Goal: Task Accomplishment & Management: Use online tool/utility

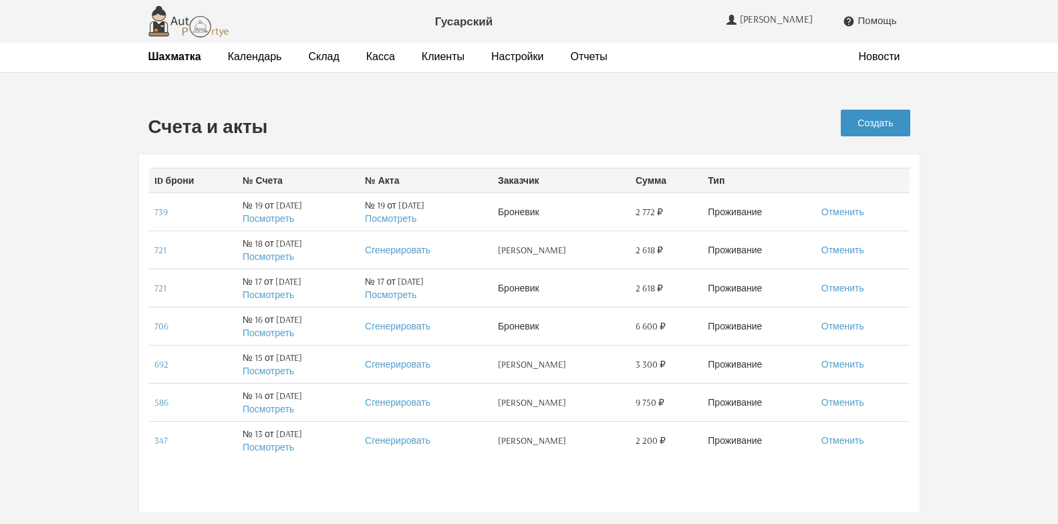
click at [886, 128] on link "Создать" at bounding box center [875, 123] width 69 height 27
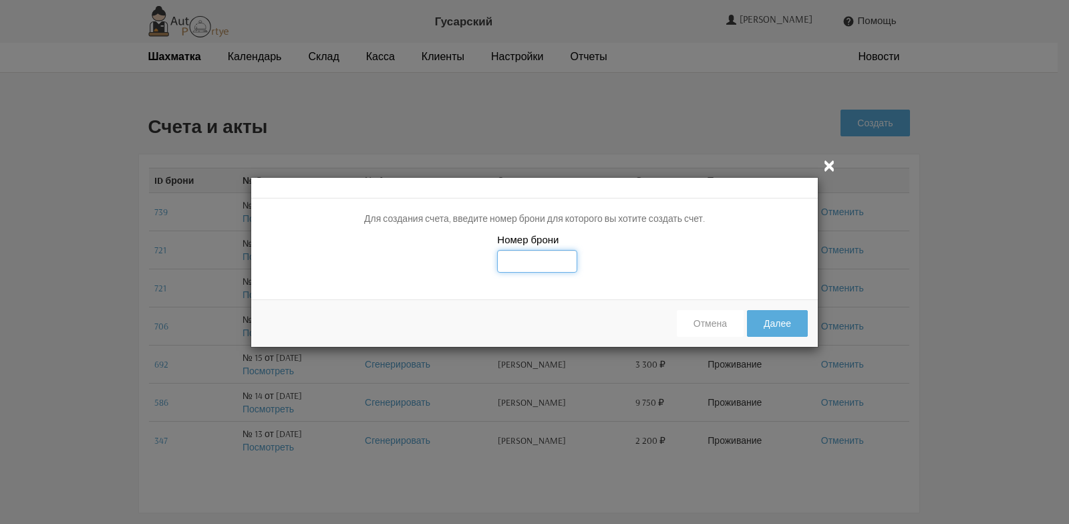
click at [514, 263] on input "text" at bounding box center [537, 261] width 80 height 23
type input "772"
click at [771, 328] on button "Далее" at bounding box center [777, 323] width 61 height 27
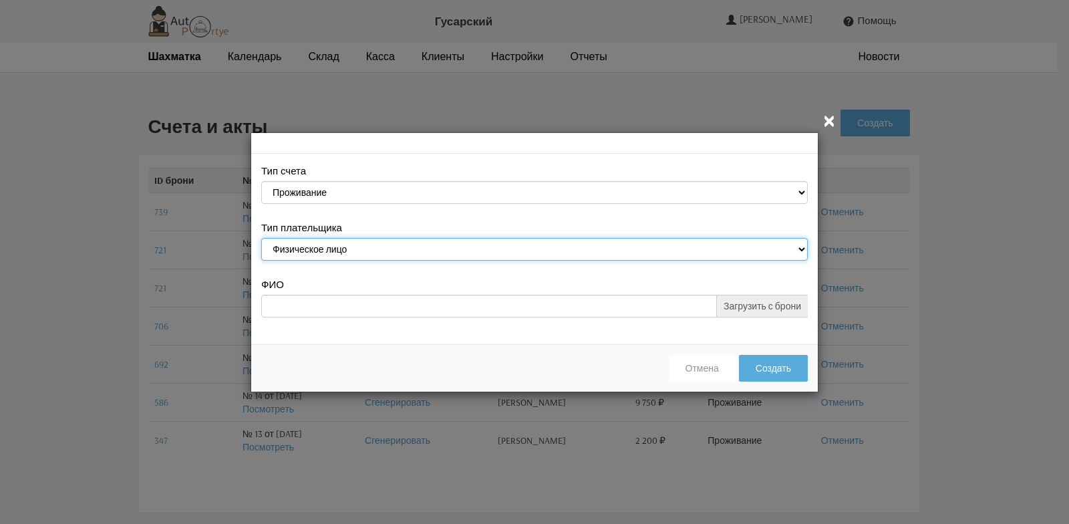
click at [801, 249] on select "Физическое лицо Юридическое лицо" at bounding box center [534, 249] width 547 height 23
select select "legal_entity"
click at [261, 238] on select "Физическое лицо Юридическое лицо" at bounding box center [534, 249] width 547 height 23
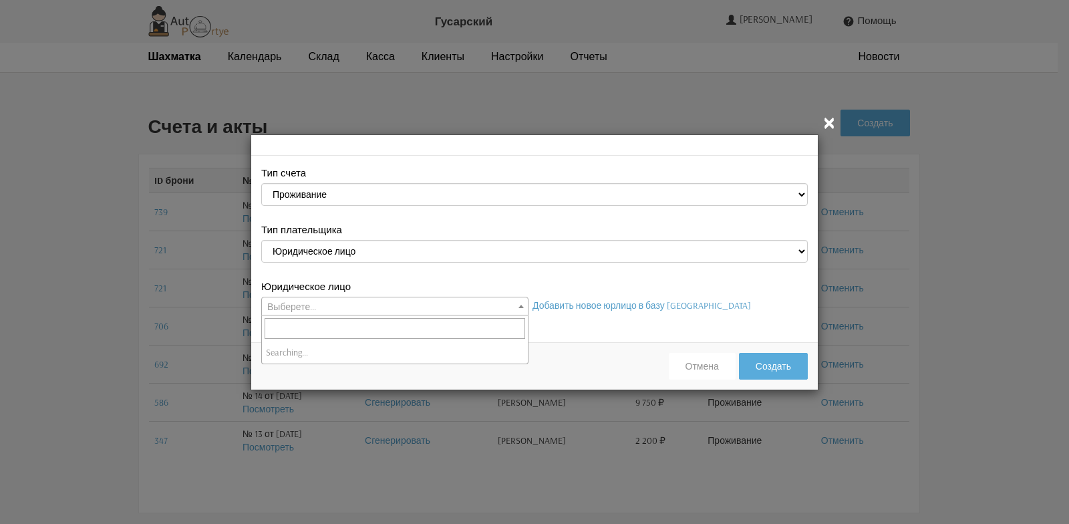
click at [519, 306] on b at bounding box center [521, 306] width 5 height 3
select select "113"
click at [776, 364] on button "Создать" at bounding box center [773, 366] width 69 height 27
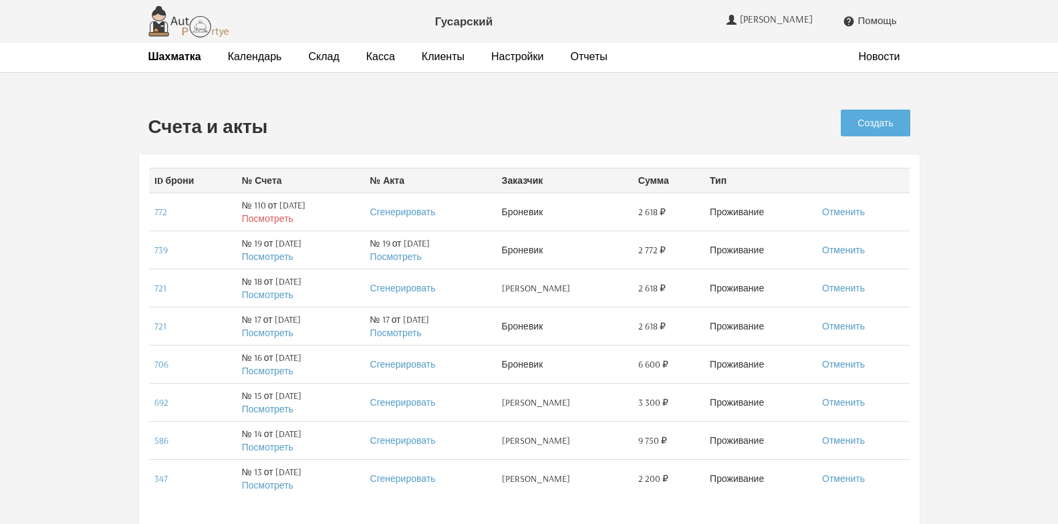
click at [257, 220] on link "Посмотреть" at bounding box center [267, 218] width 51 height 12
click at [176, 62] on strong "Шахматка" at bounding box center [174, 55] width 53 height 13
